Goal: Navigation & Orientation: Find specific page/section

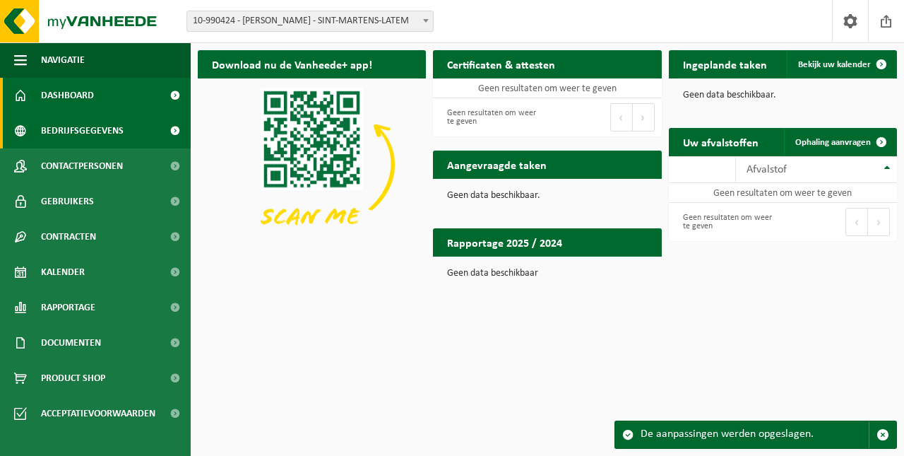
click at [78, 133] on span "Bedrijfsgegevens" at bounding box center [82, 130] width 83 height 35
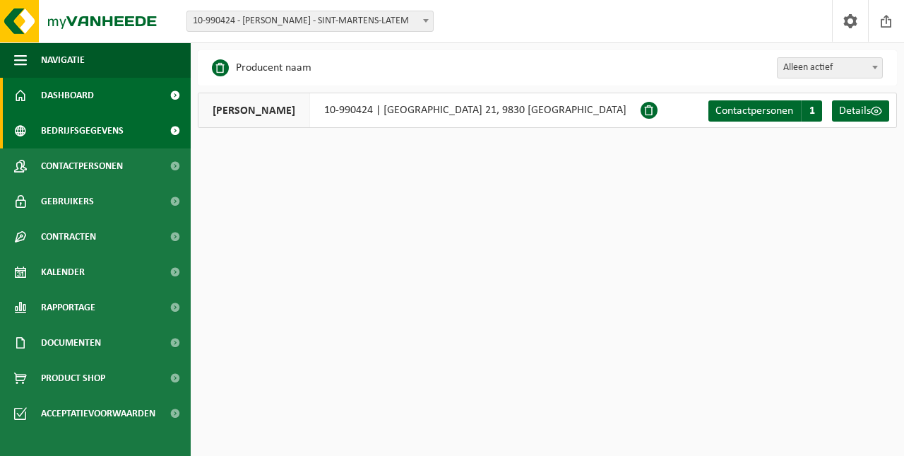
click at [97, 96] on link "Dashboard" at bounding box center [95, 95] width 191 height 35
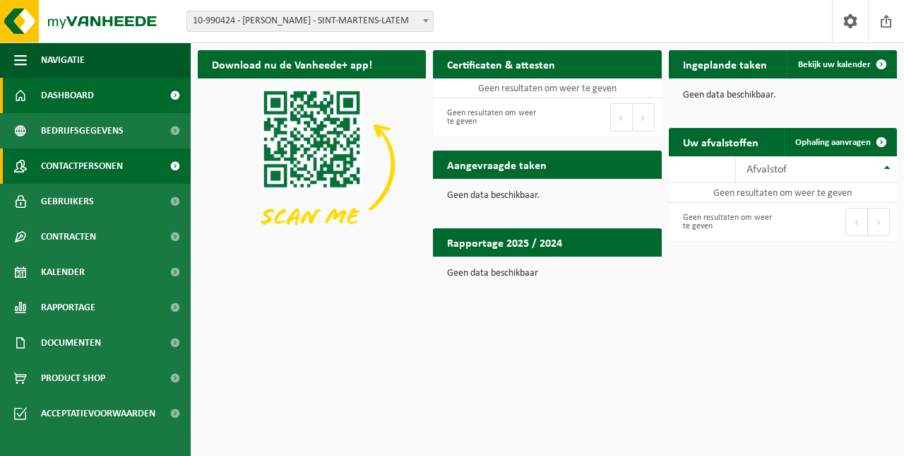
click at [101, 169] on span "Contactpersonen" at bounding box center [82, 165] width 82 height 35
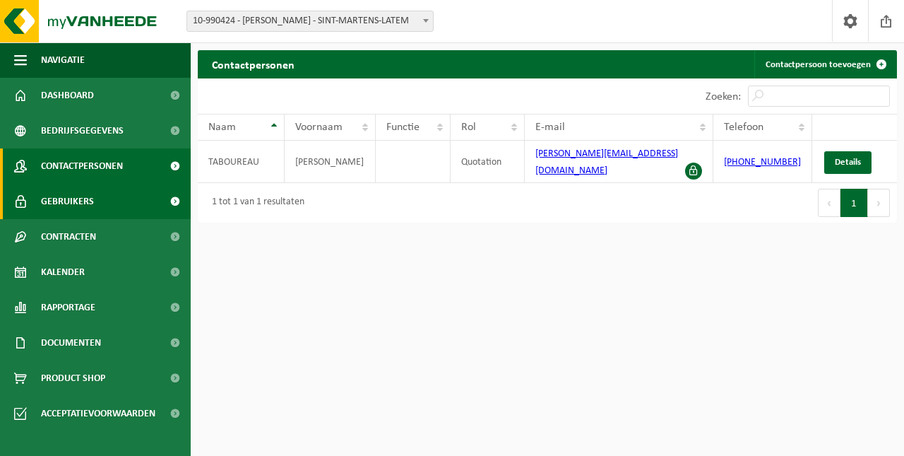
click at [86, 198] on span "Gebruikers" at bounding box center [67, 201] width 53 height 35
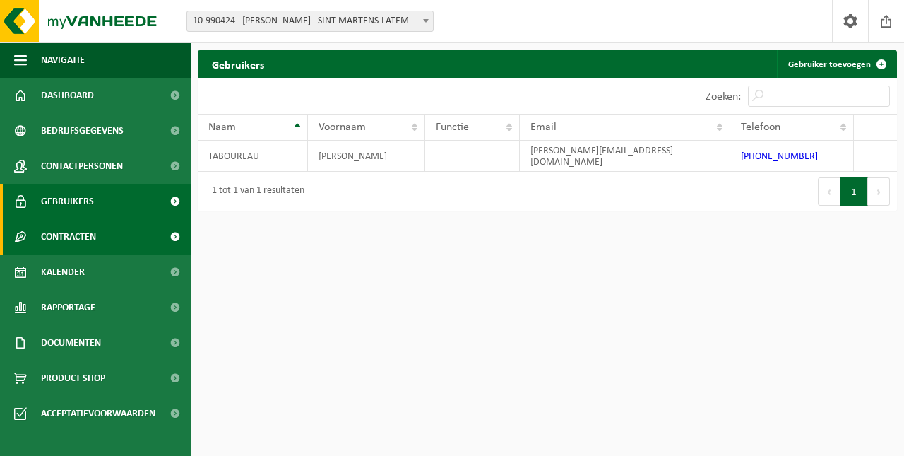
click at [82, 233] on span "Contracten" at bounding box center [68, 236] width 55 height 35
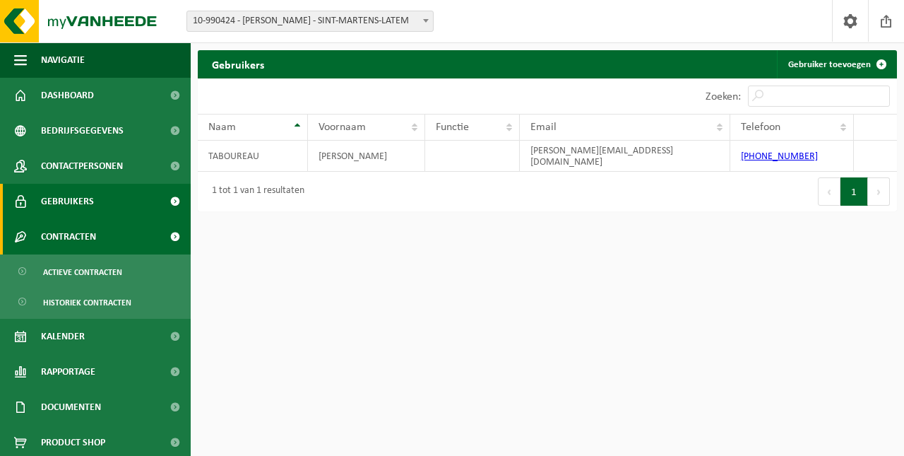
click at [82, 233] on span "Contracten" at bounding box center [68, 236] width 55 height 35
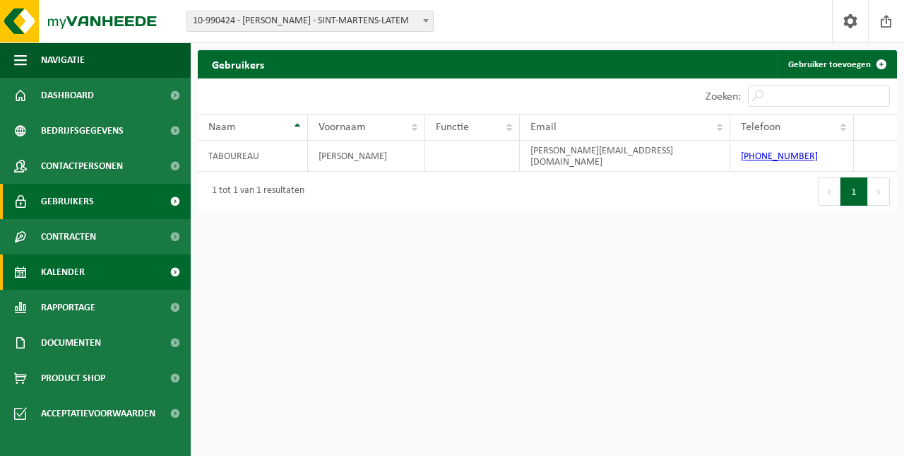
click at [75, 278] on span "Kalender" at bounding box center [63, 271] width 44 height 35
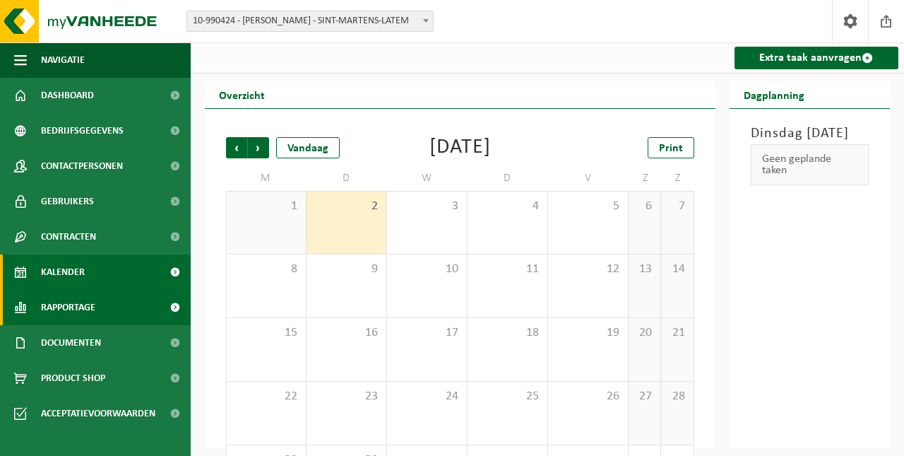
click at [59, 310] on span "Rapportage" at bounding box center [68, 307] width 54 height 35
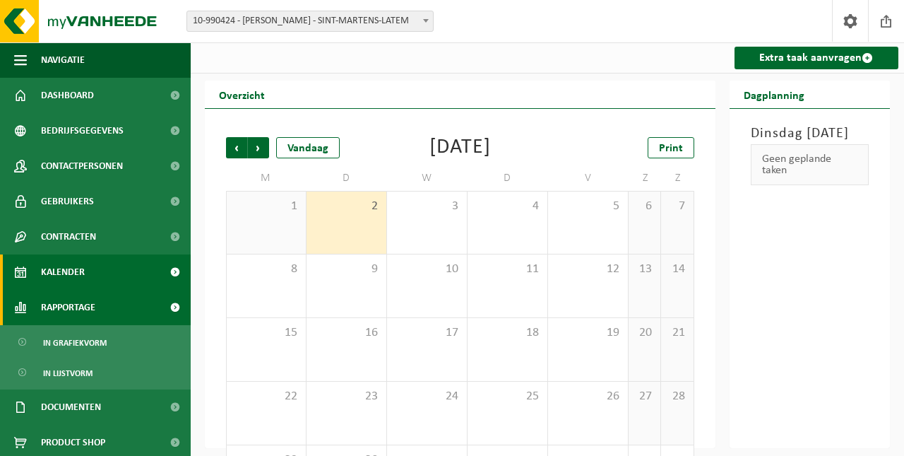
click at [82, 308] on span "Rapportage" at bounding box center [68, 307] width 54 height 35
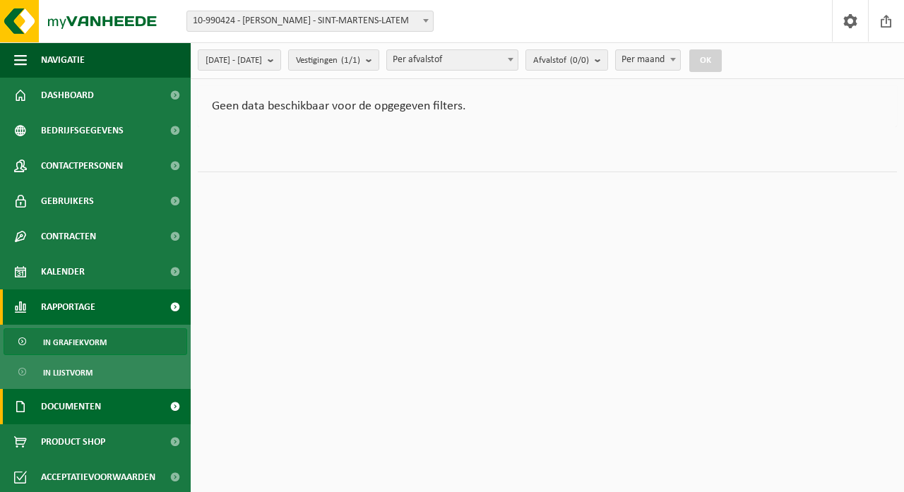
click at [77, 410] on span "Documenten" at bounding box center [71, 406] width 60 height 35
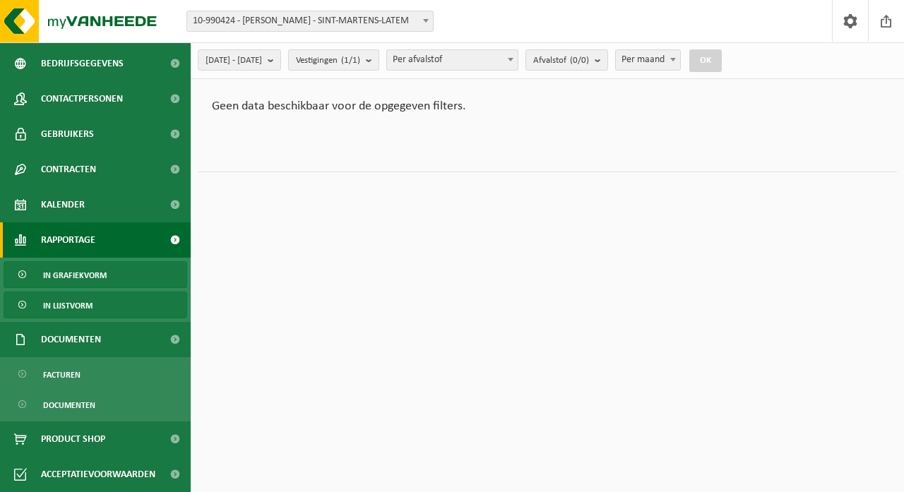
scroll to position [124, 0]
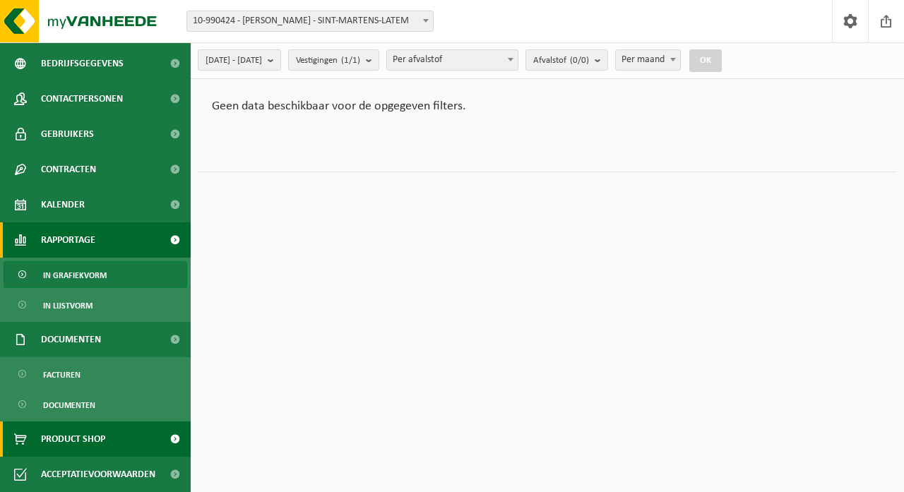
click at [89, 422] on span "Product Shop" at bounding box center [73, 439] width 64 height 35
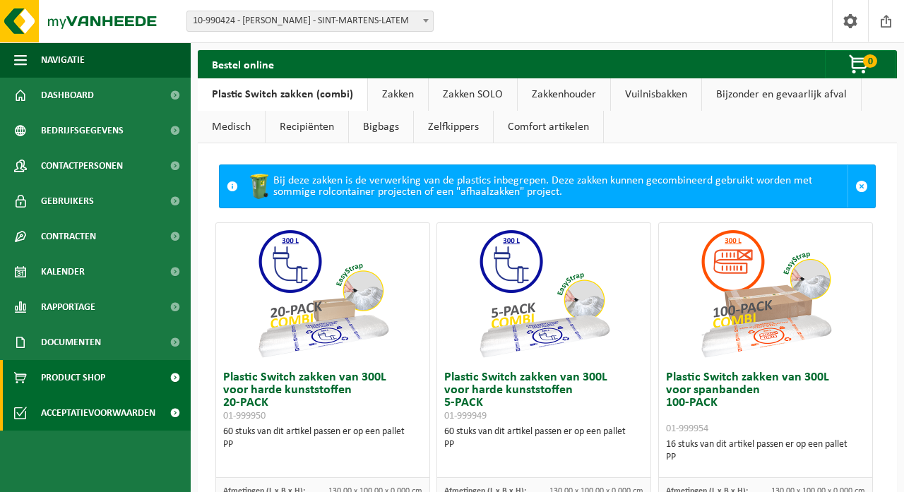
click at [113, 412] on span "Acceptatievoorwaarden" at bounding box center [98, 412] width 114 height 35
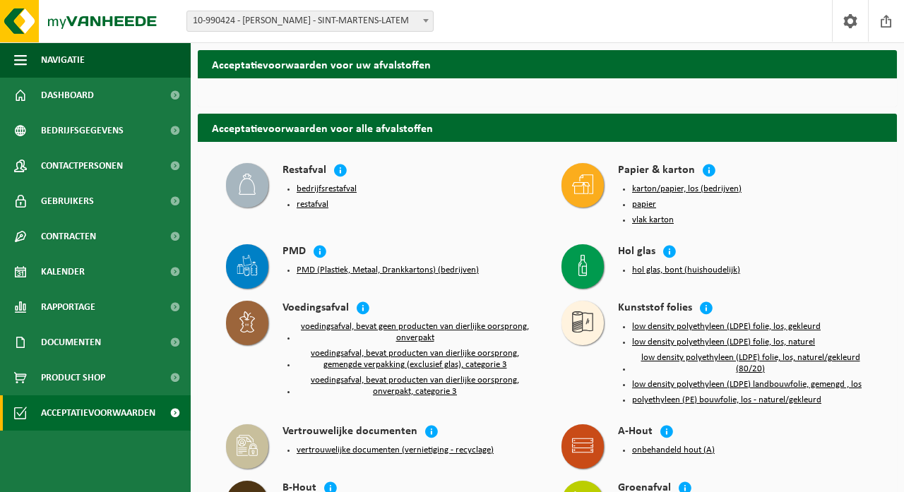
click at [271, 65] on h2 "Acceptatievoorwaarden voor uw afvalstoffen" at bounding box center [547, 64] width 699 height 28
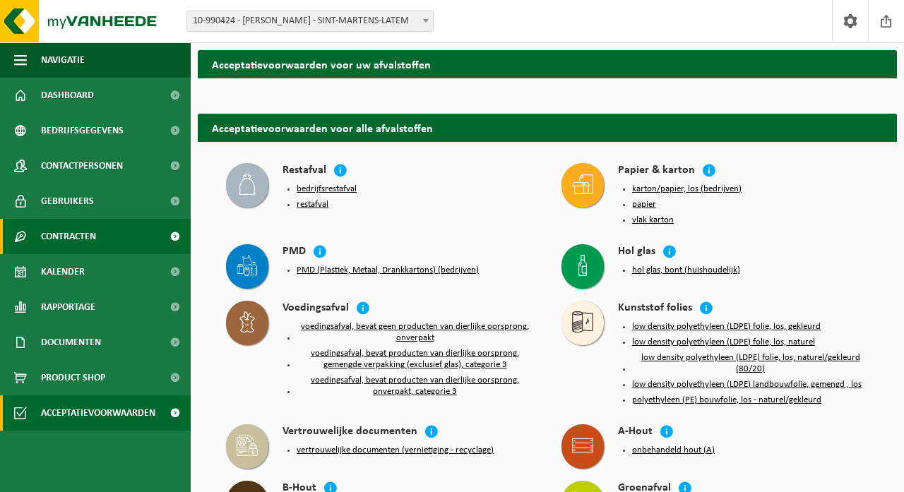
click at [85, 235] on span "Contracten" at bounding box center [68, 236] width 55 height 35
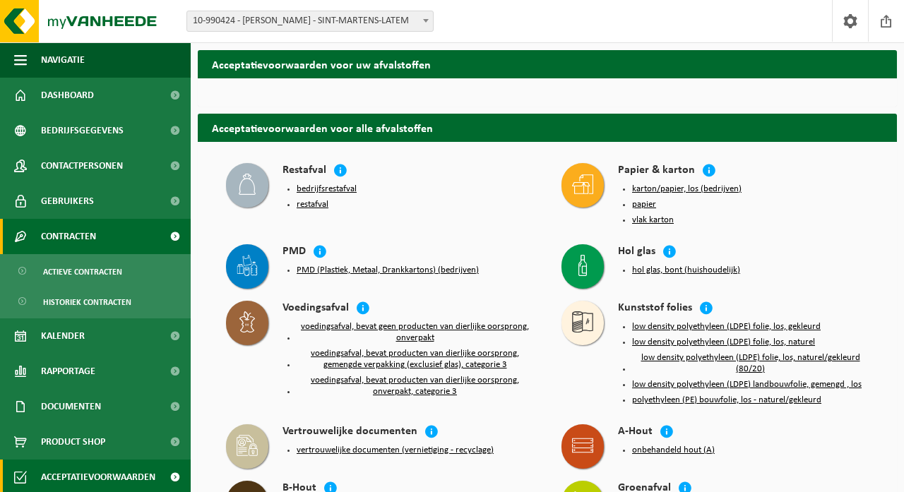
click at [176, 238] on span at bounding box center [175, 236] width 32 height 35
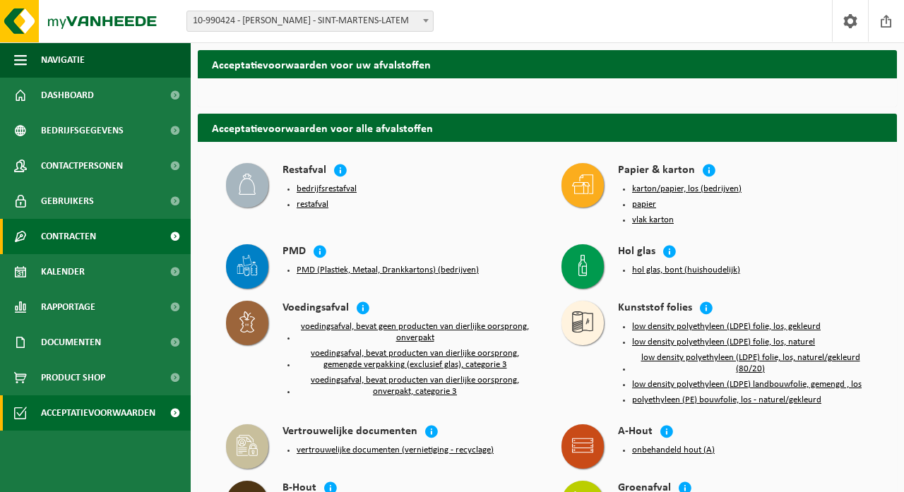
click at [176, 238] on span at bounding box center [175, 236] width 32 height 35
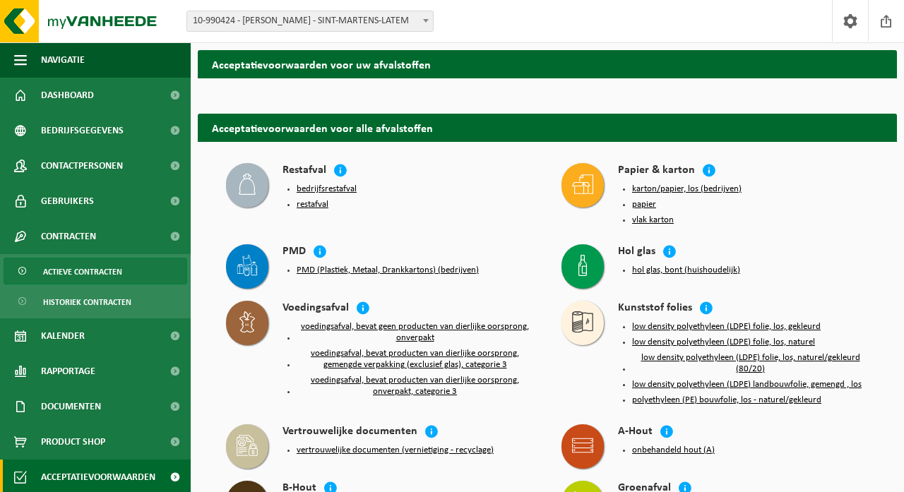
click at [114, 268] on span "Actieve contracten" at bounding box center [82, 271] width 79 height 27
